Goal: Use online tool/utility: Utilize a website feature to perform a specific function

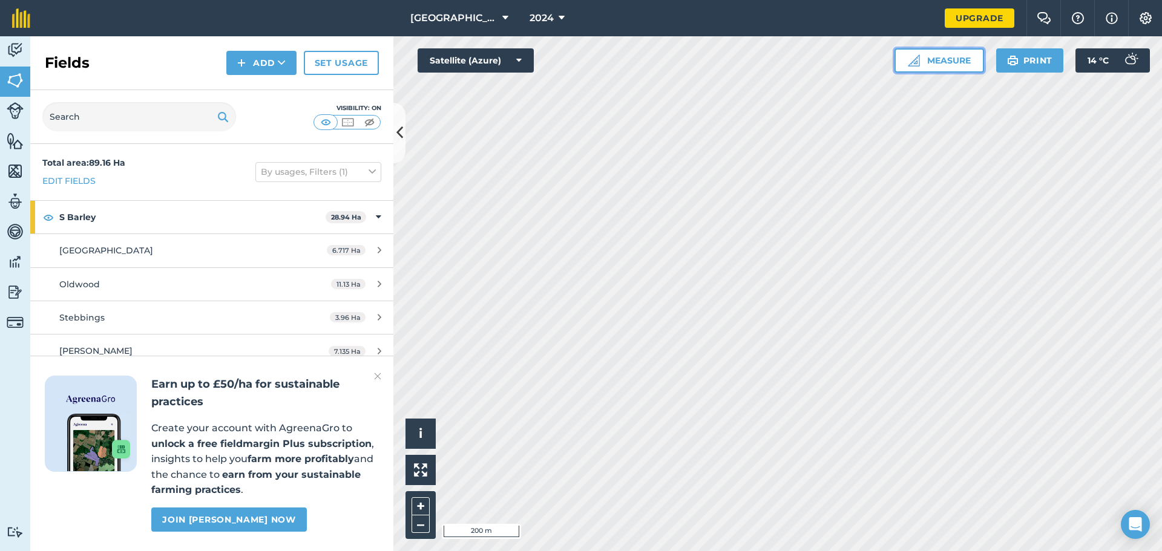
click at [943, 64] on button "Measure" at bounding box center [939, 60] width 90 height 24
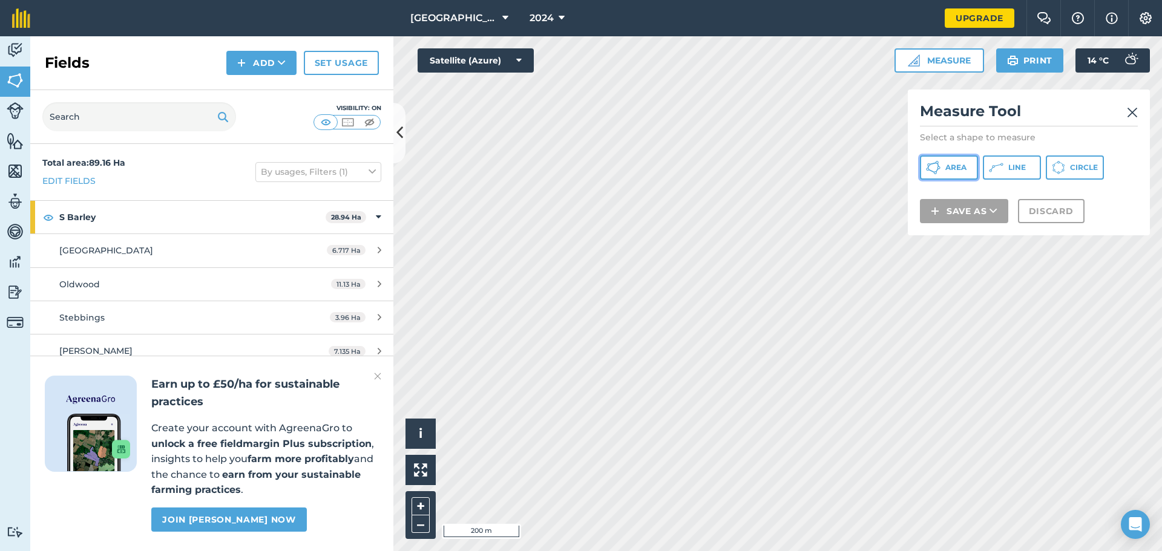
click at [951, 160] on button "Area" at bounding box center [949, 167] width 58 height 24
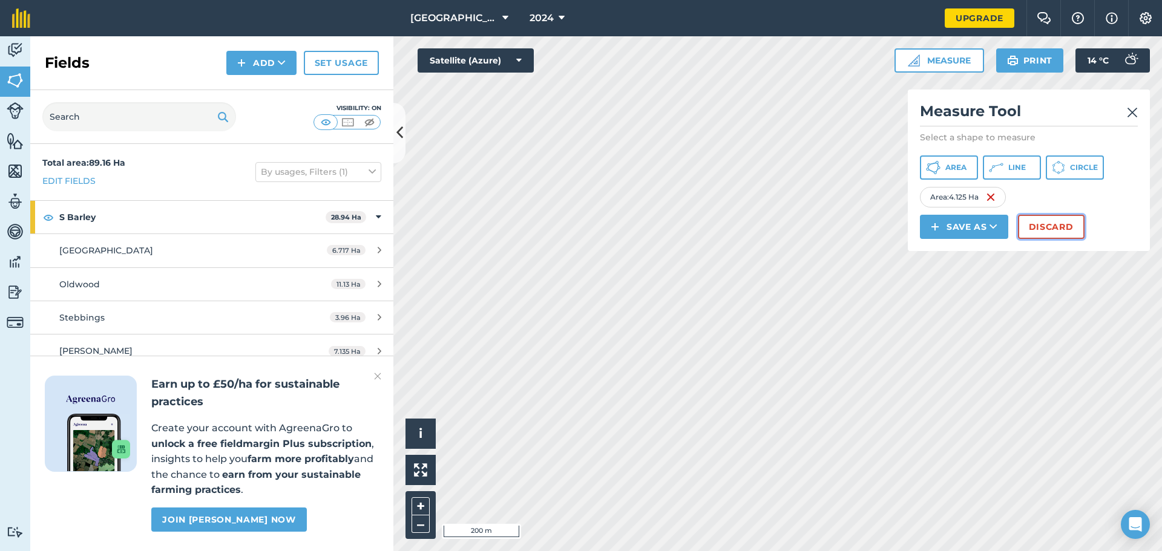
click at [1071, 231] on button "Discard" at bounding box center [1051, 227] width 67 height 24
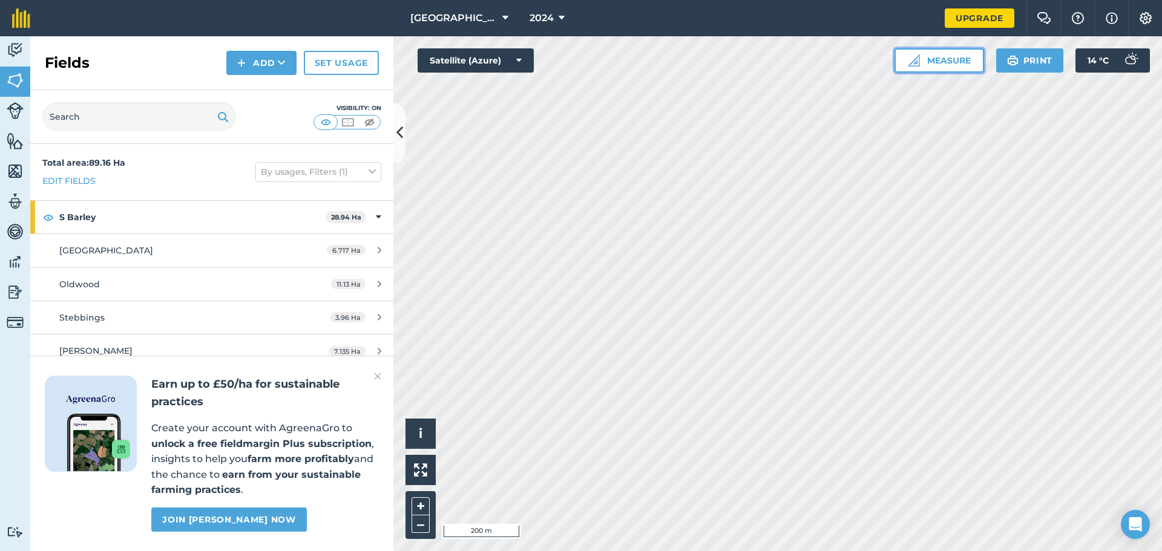
click at [936, 68] on button "Measure" at bounding box center [939, 60] width 90 height 24
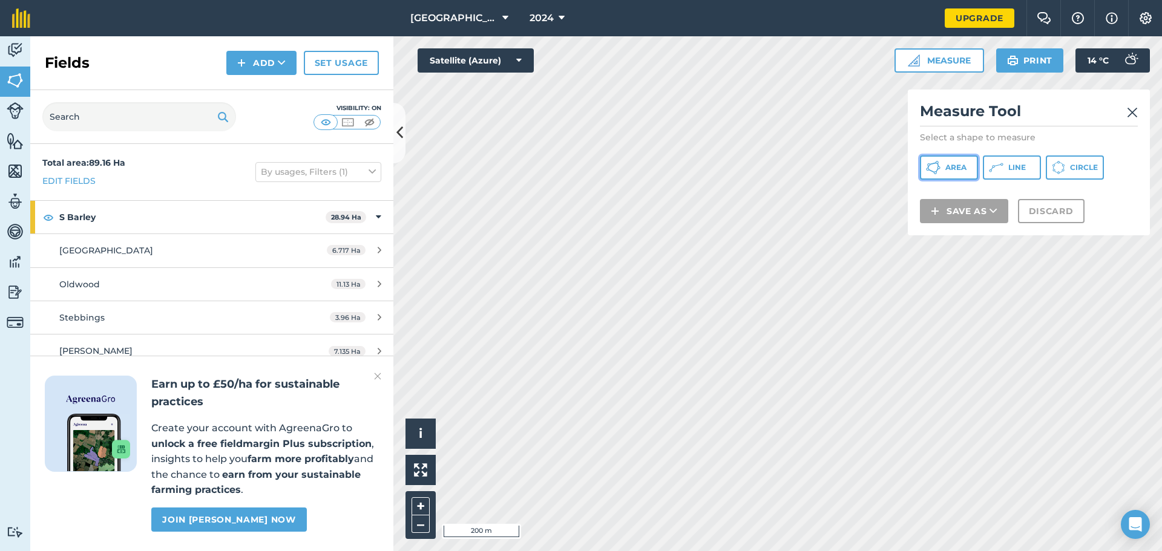
click at [950, 177] on button "Area" at bounding box center [949, 167] width 58 height 24
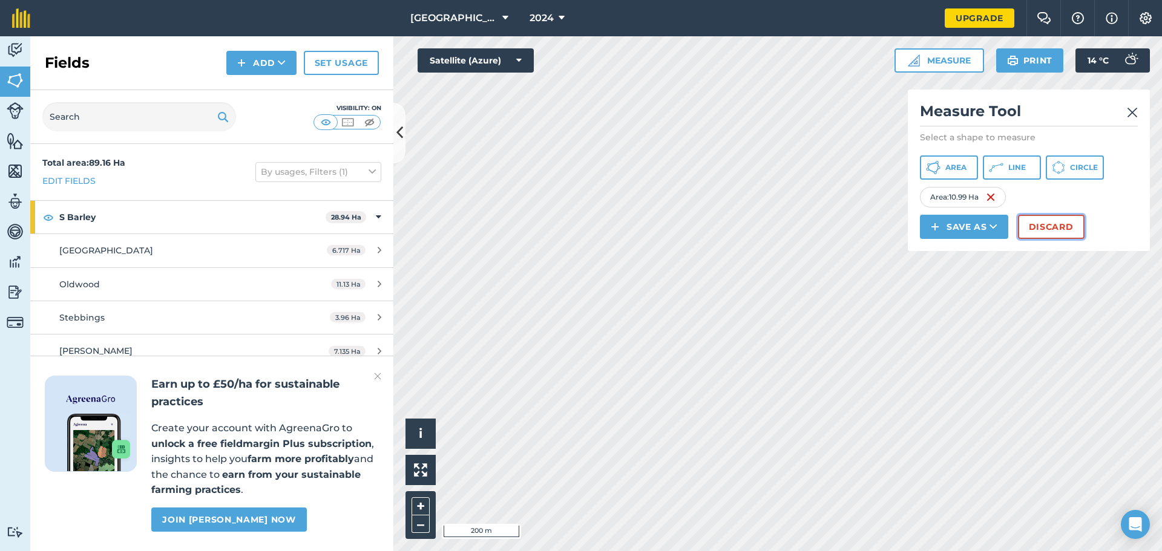
click at [1065, 232] on button "Discard" at bounding box center [1051, 227] width 67 height 24
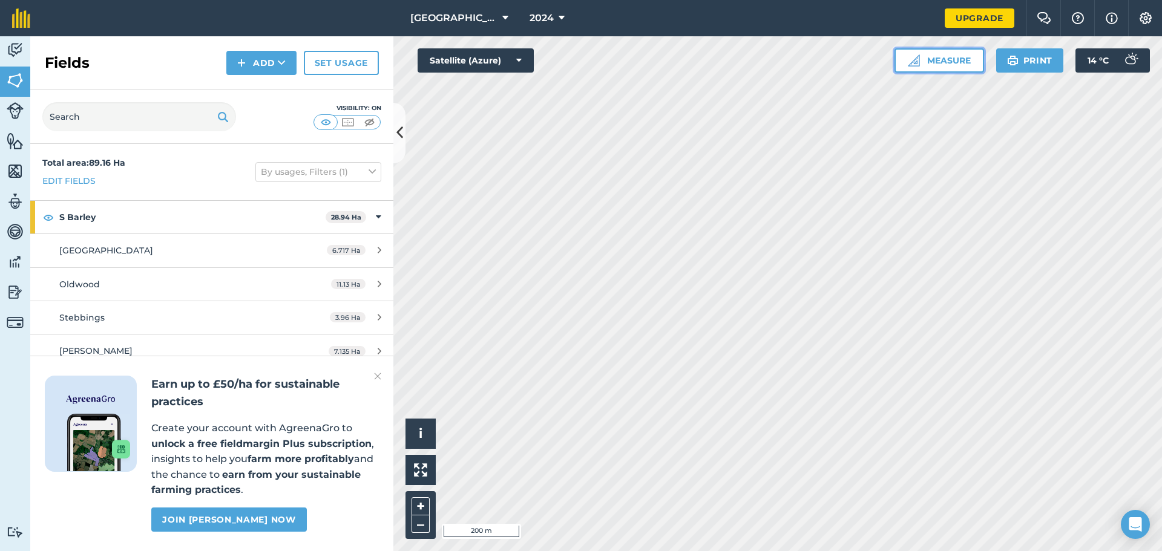
click at [968, 64] on button "Measure" at bounding box center [939, 60] width 90 height 24
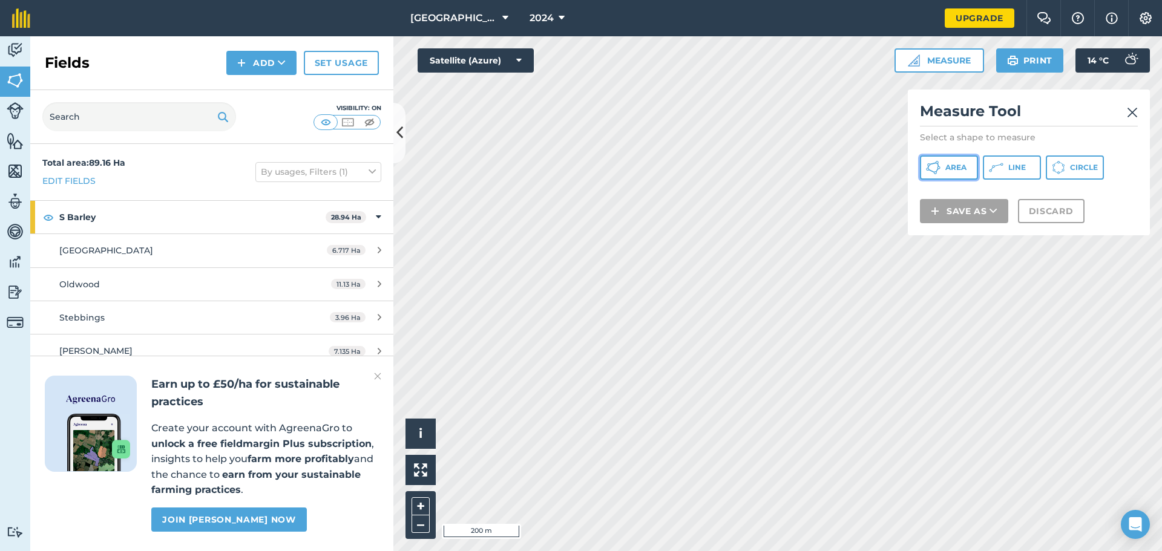
click at [960, 168] on span "Area" at bounding box center [955, 168] width 21 height 10
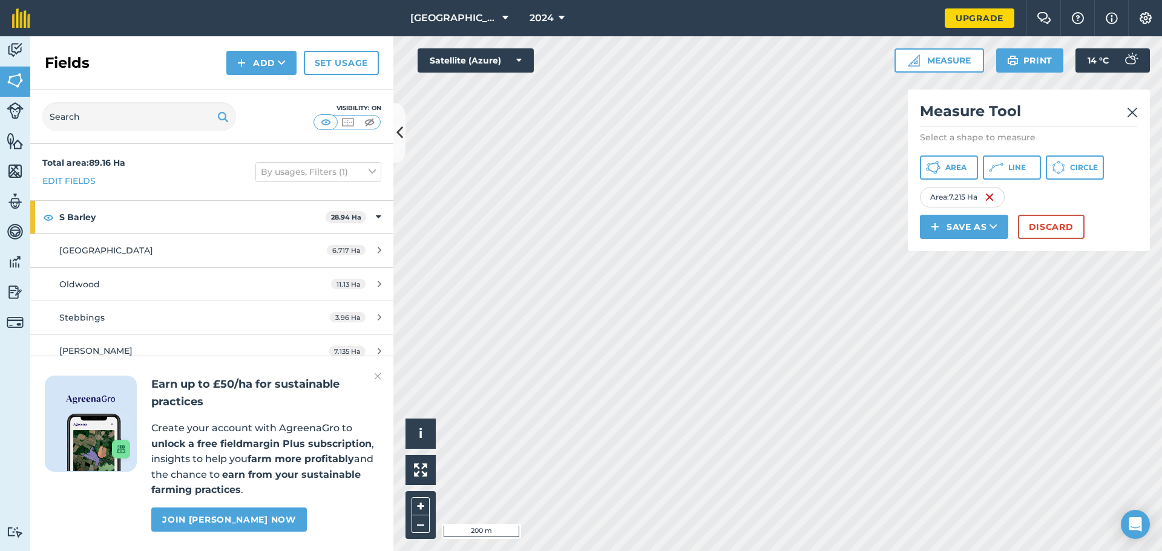
click at [1132, 107] on img at bounding box center [1131, 112] width 11 height 15
